Goal: Task Accomplishment & Management: Complete application form

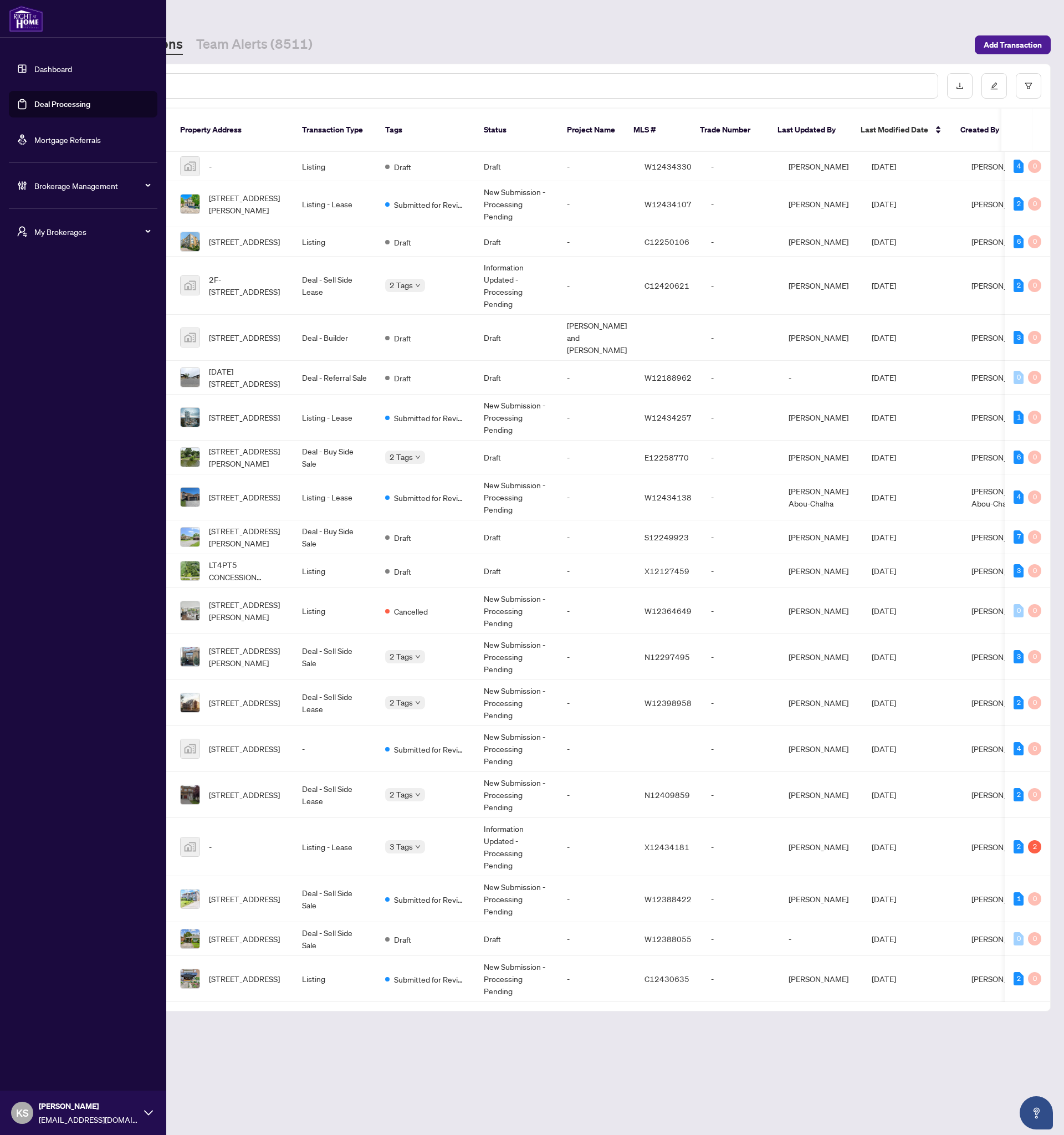
click at [37, 103] on link "Deal Processing" at bounding box center [62, 105] width 56 height 10
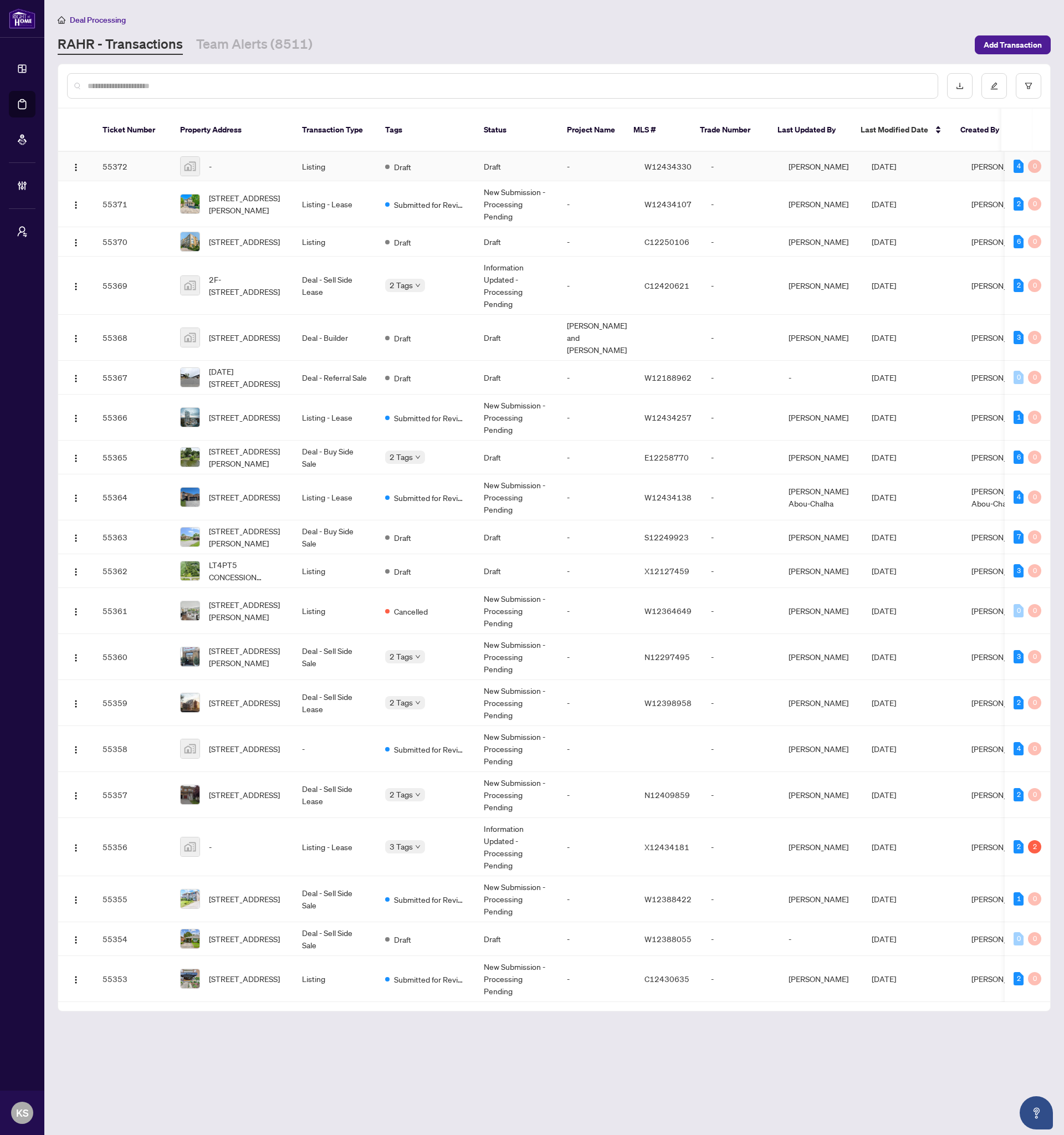
click at [648, 162] on span "W12434330" at bounding box center [668, 167] width 47 height 10
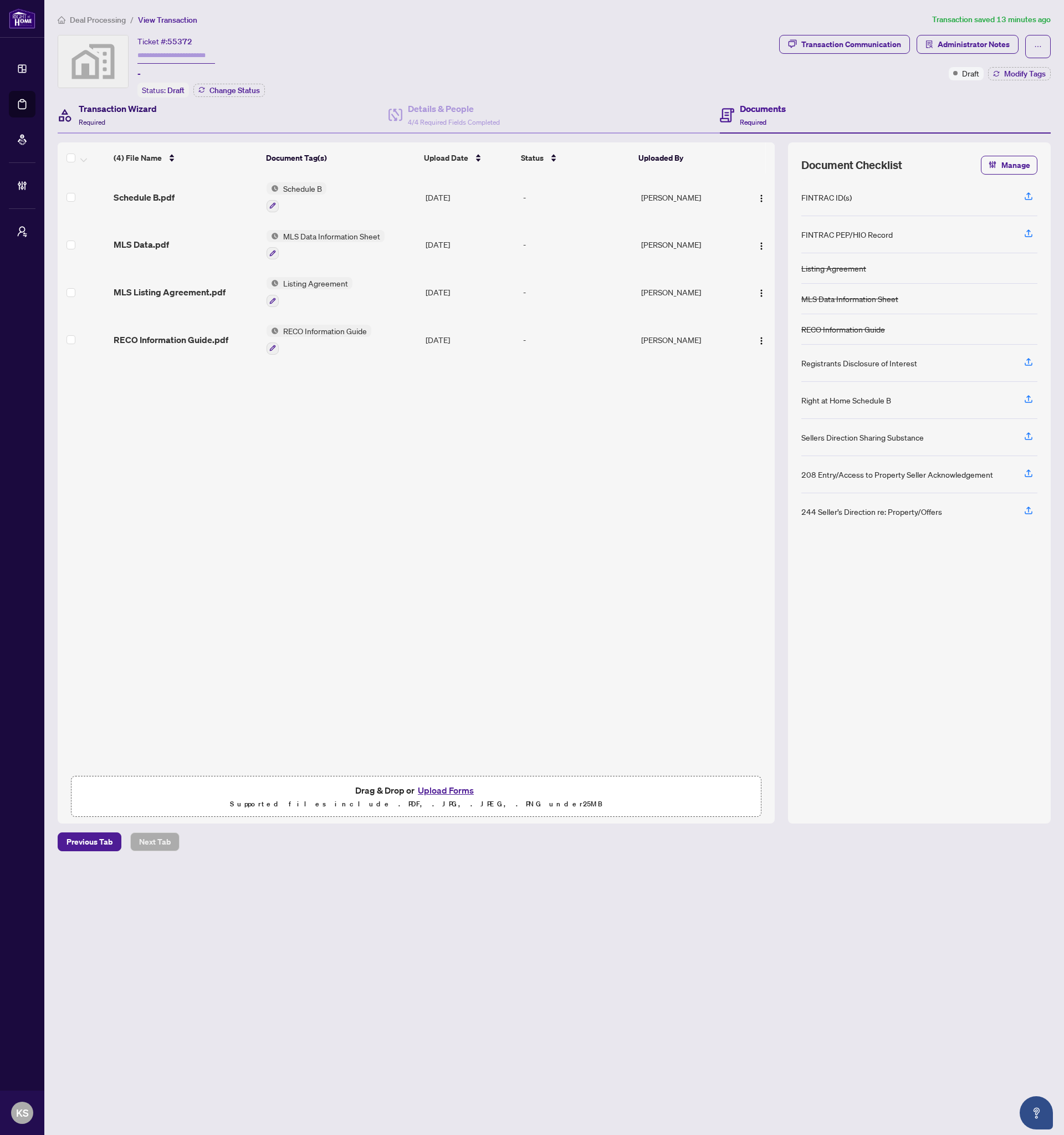
click at [147, 115] on div "Transaction Wizard Required" at bounding box center [117, 115] width 78 height 26
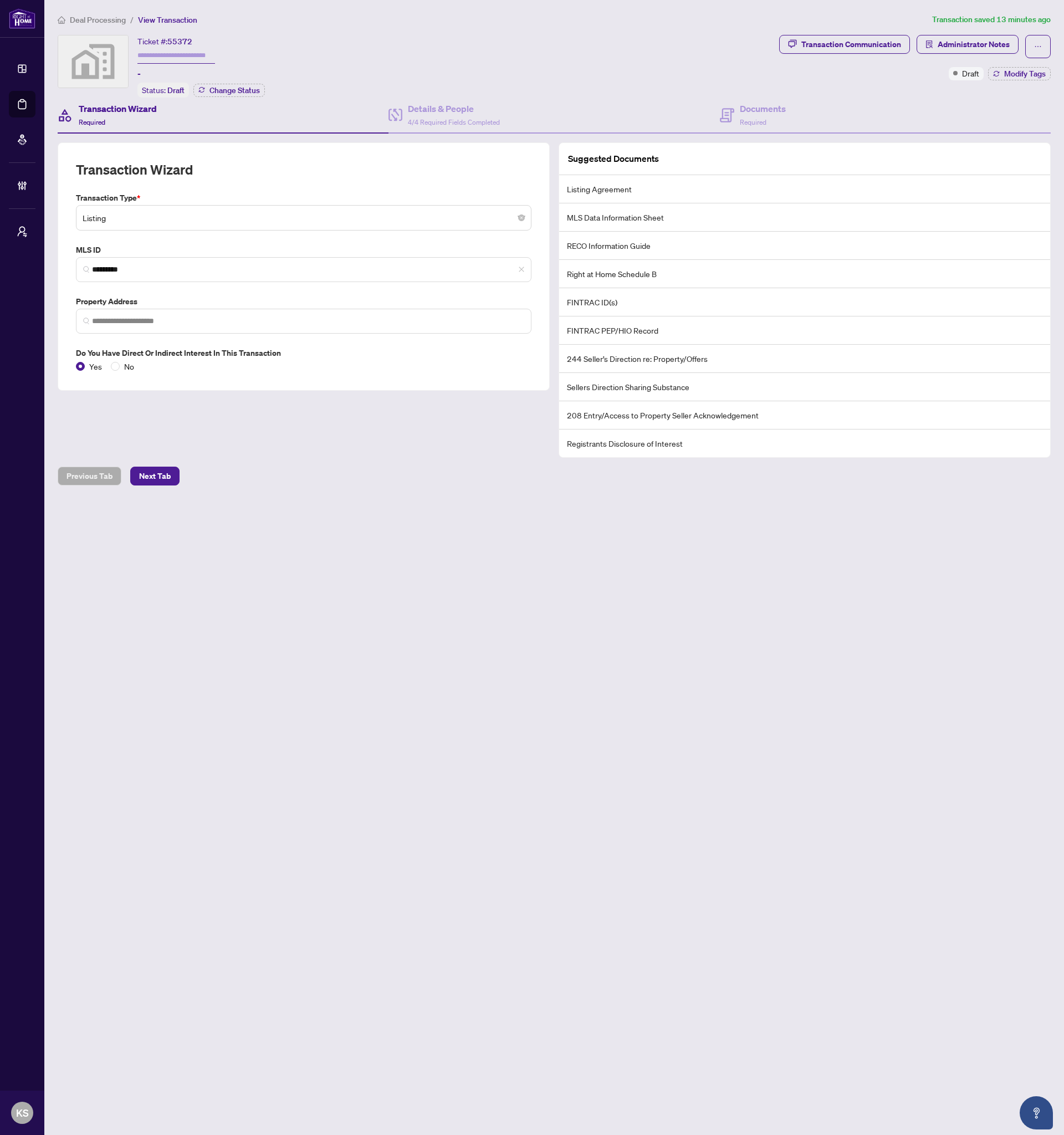
click at [476, 43] on div "Ticket #: 55372 - Status: Draft Change Status" at bounding box center [416, 66] width 717 height 63
click at [789, 110] on div "Documents Required" at bounding box center [885, 116] width 331 height 36
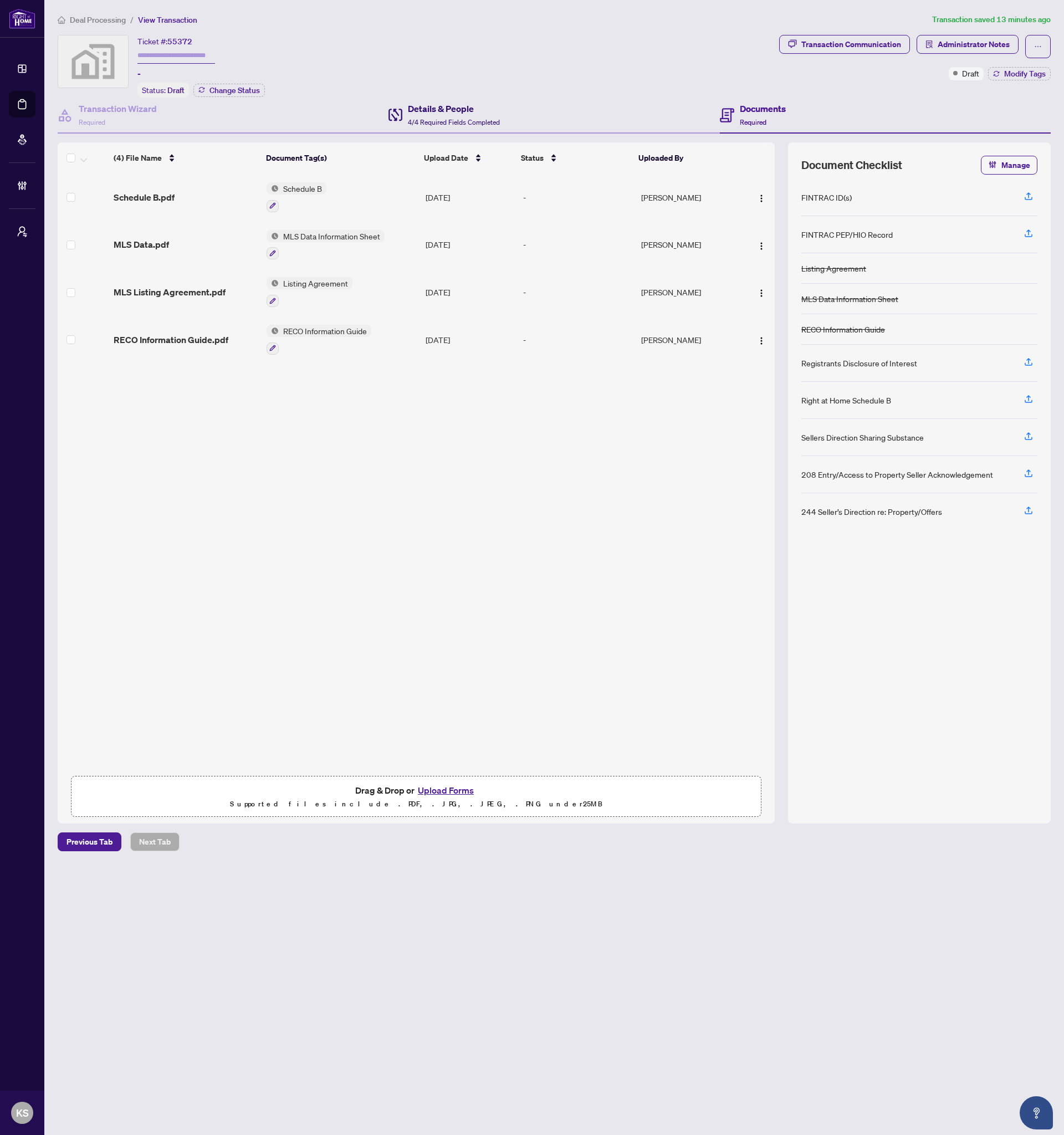
click at [460, 112] on h4 "Details & People" at bounding box center [454, 109] width 92 height 13
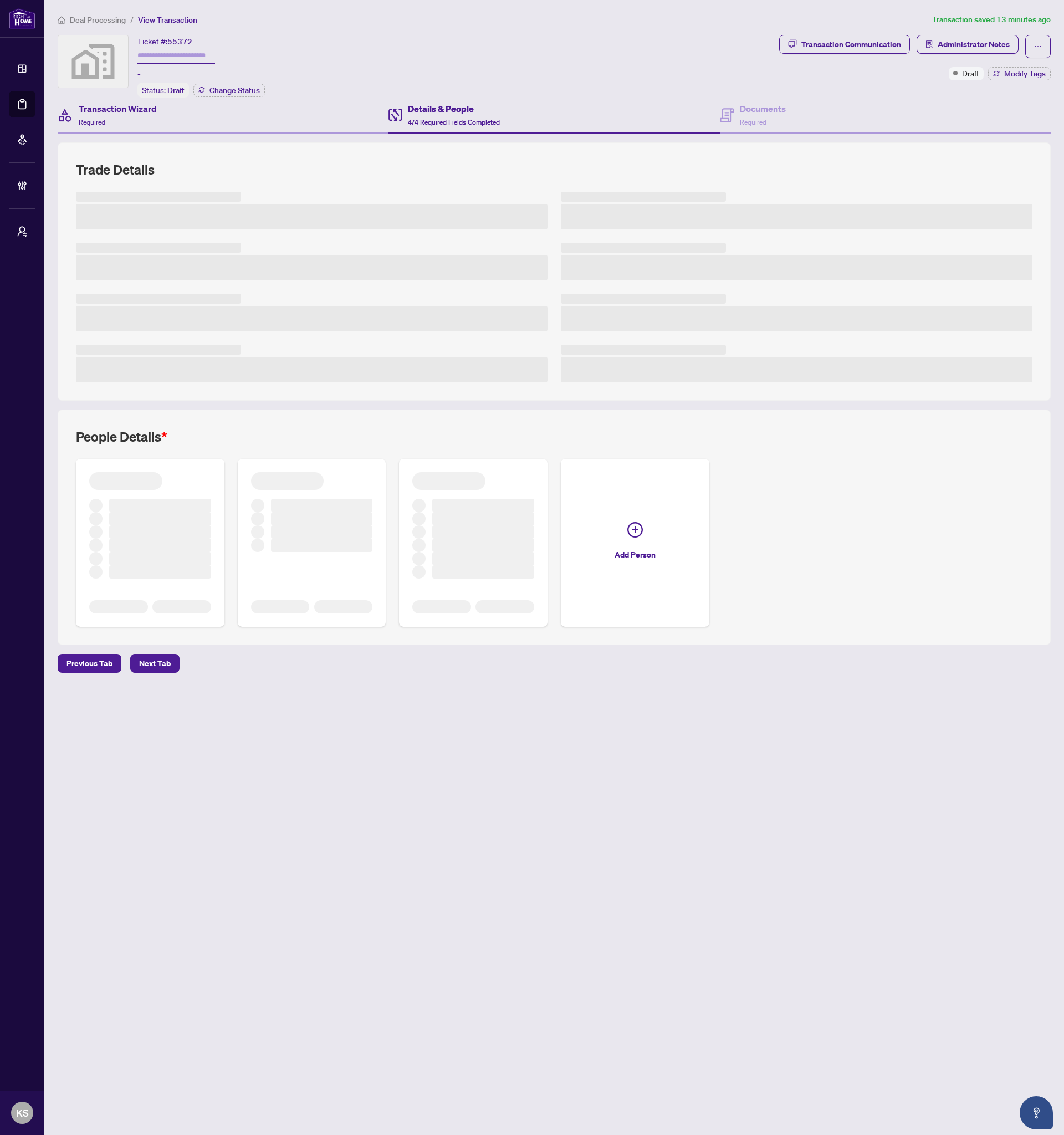
click at [197, 113] on div "Transaction Wizard Required" at bounding box center [223, 116] width 331 height 36
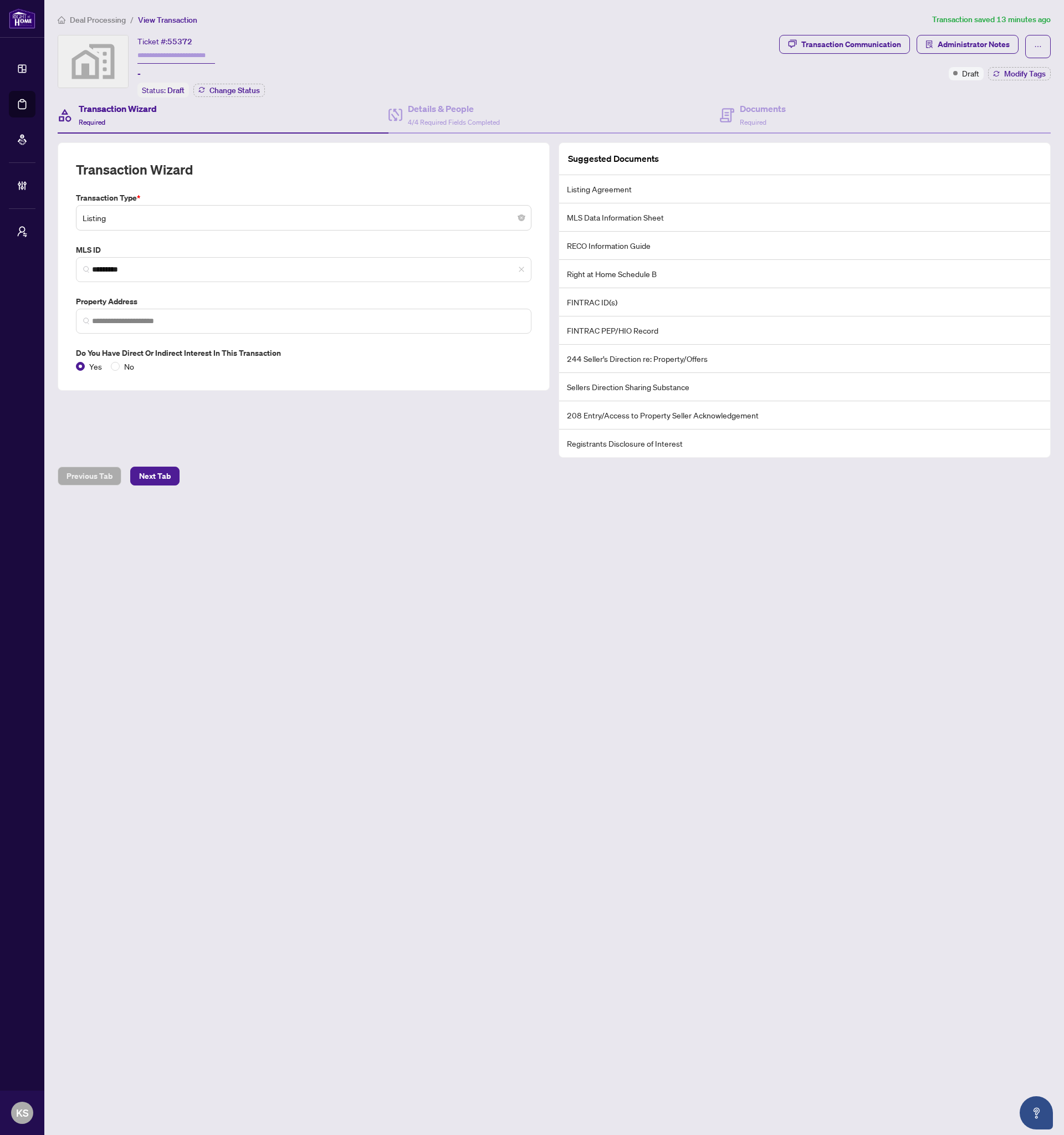
click at [593, 50] on div "Ticket #: 55372 - Status: Draft Change Status" at bounding box center [416, 66] width 717 height 63
click at [462, 129] on div "Details & People 4/4 Required Fields Completed" at bounding box center [553, 116] width 331 height 36
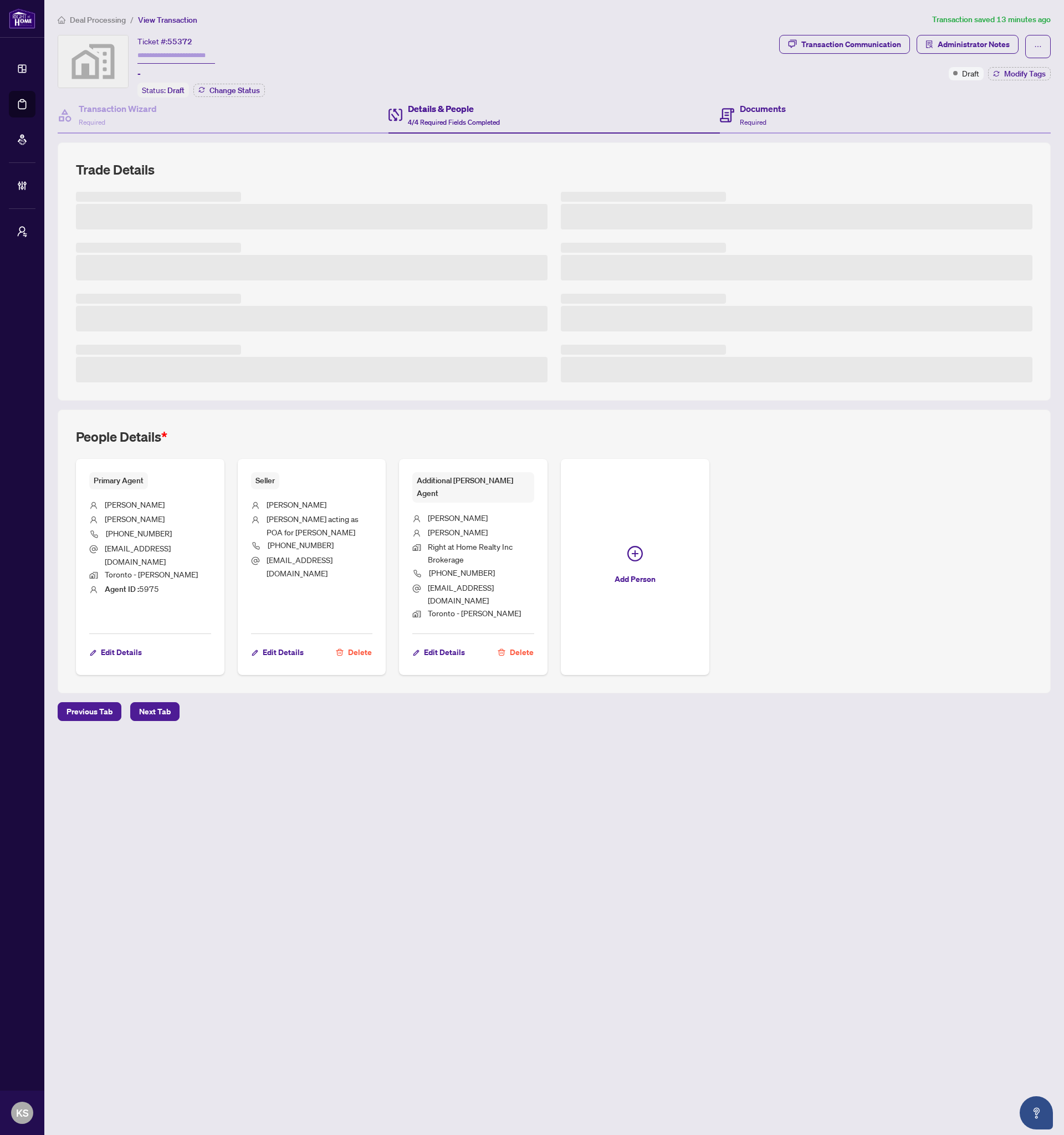
click at [796, 122] on div "Documents Required" at bounding box center [885, 116] width 331 height 36
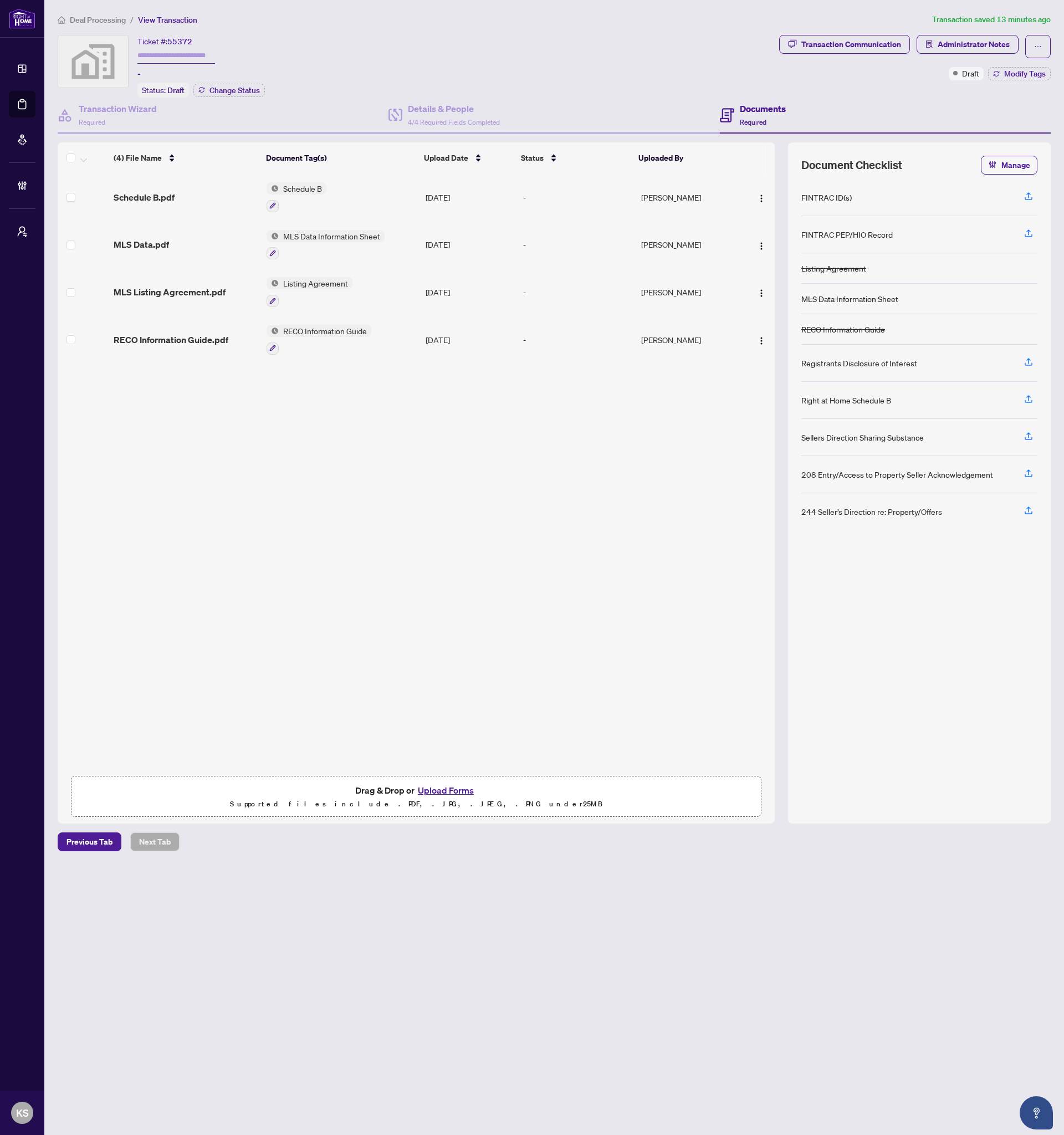
click at [398, 32] on div "Deal Processing / View Transaction Transaction saved 13 minutes ago Ticket #: 5…" at bounding box center [554, 432] width 1002 height 838
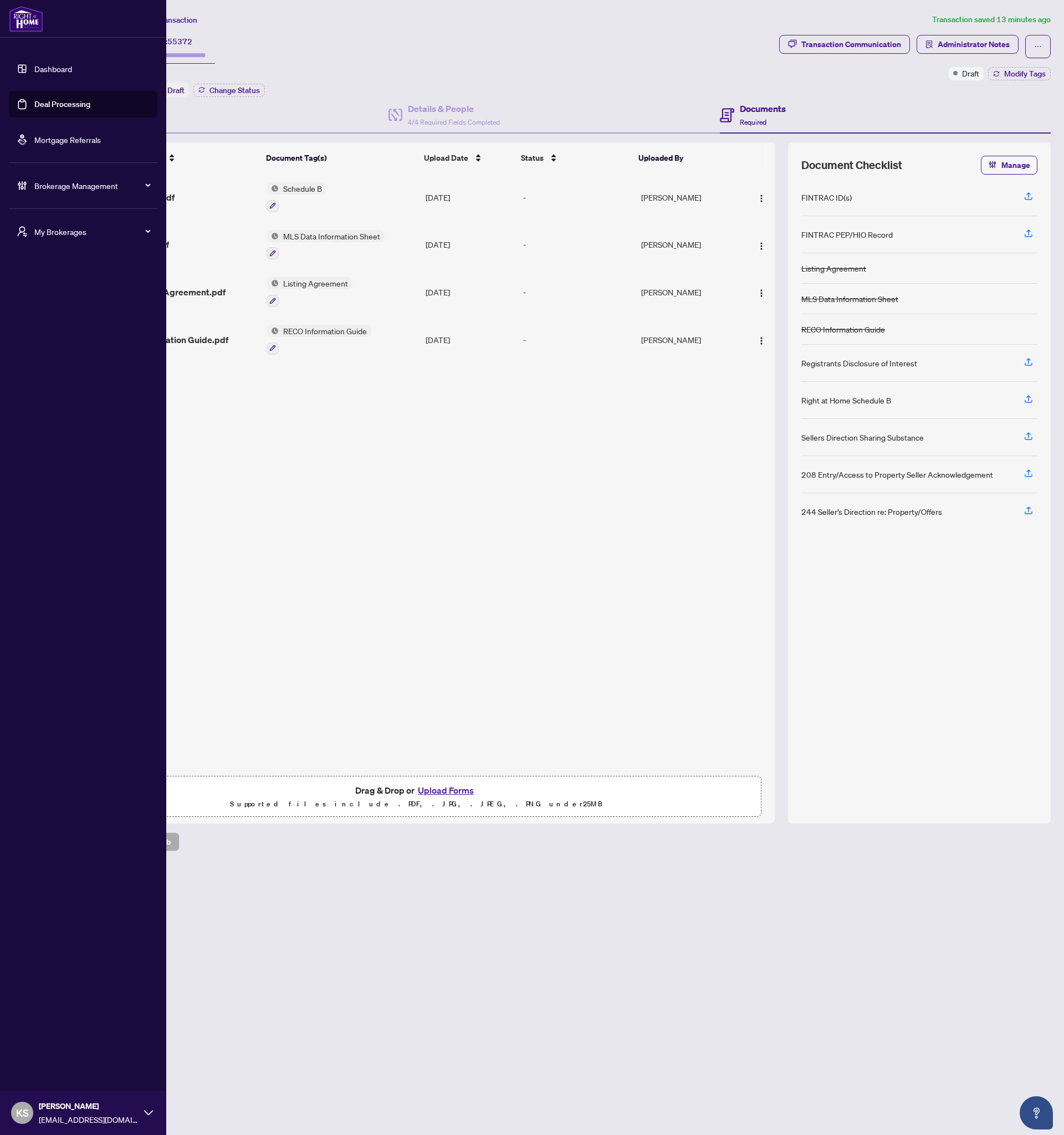
click at [39, 66] on link "Dashboard" at bounding box center [53, 69] width 38 height 10
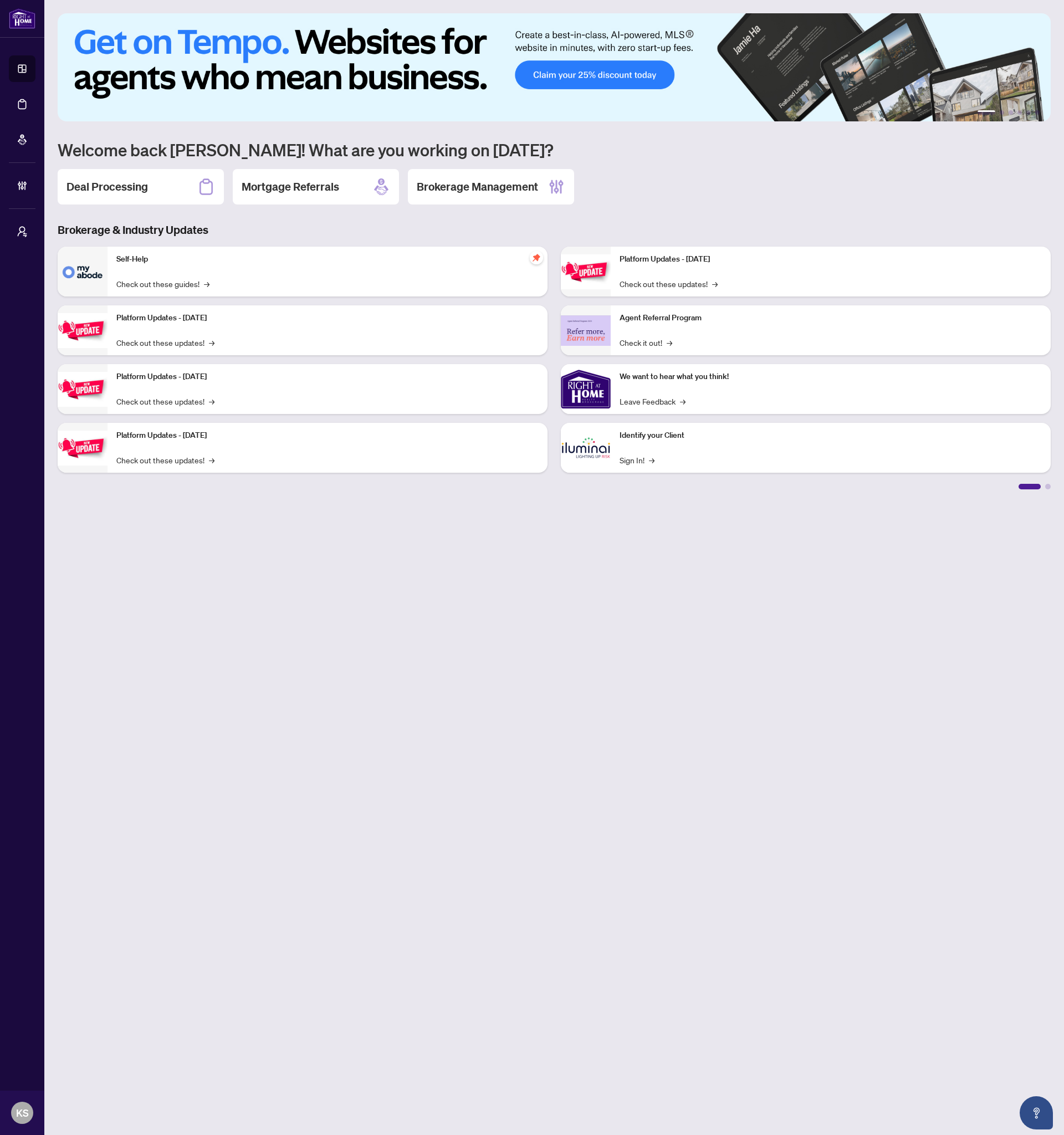
click at [753, 202] on div "Deal Processing Mortgage Referrals Brokerage Management" at bounding box center [554, 187] width 993 height 35
